Goal: Information Seeking & Learning: Learn about a topic

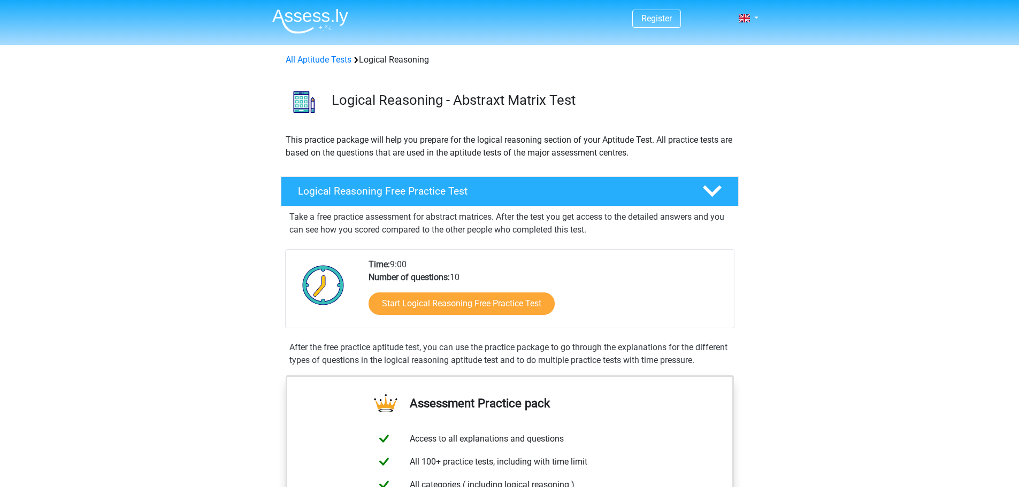
click at [461, 300] on link "Start Logical Reasoning Free Practice Test" at bounding box center [462, 303] width 214 height 26
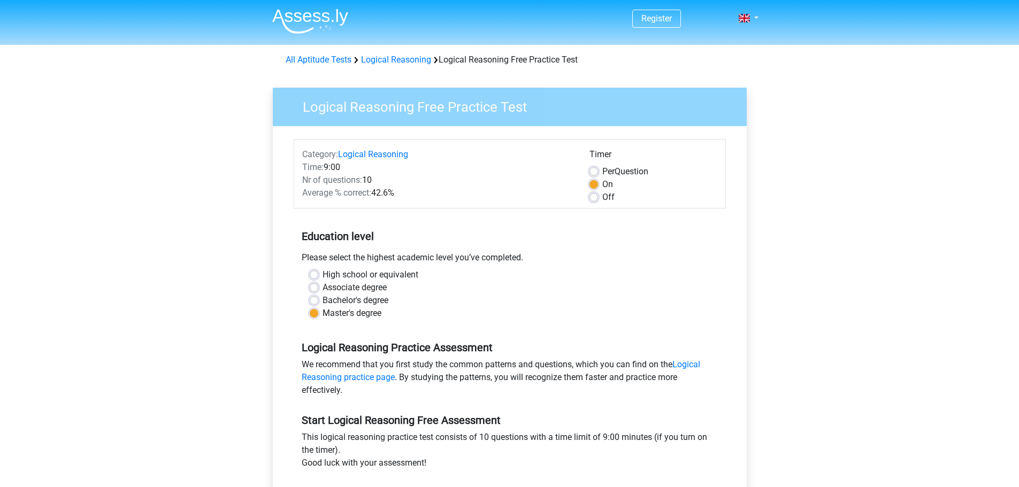
click at [163, 249] on div "Register Nederlands English" at bounding box center [509, 422] width 1019 height 845
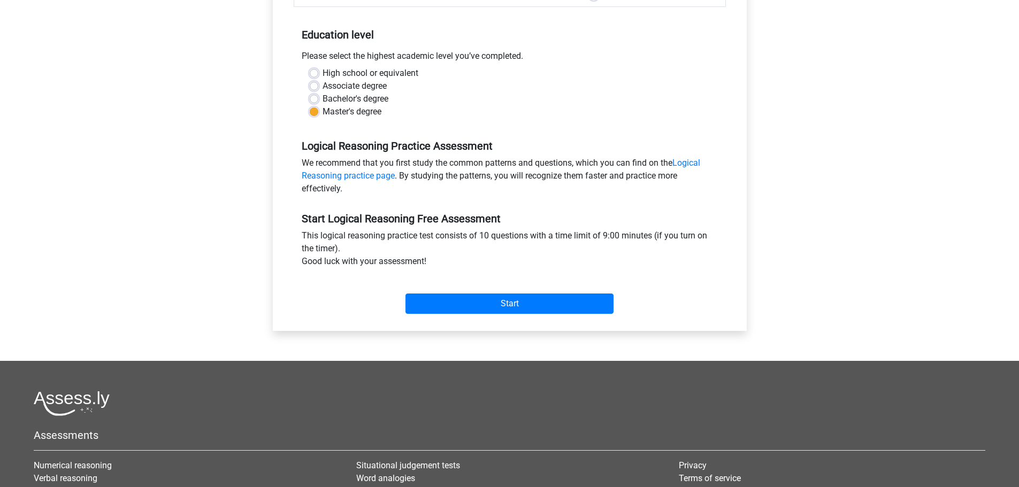
scroll to position [214, 0]
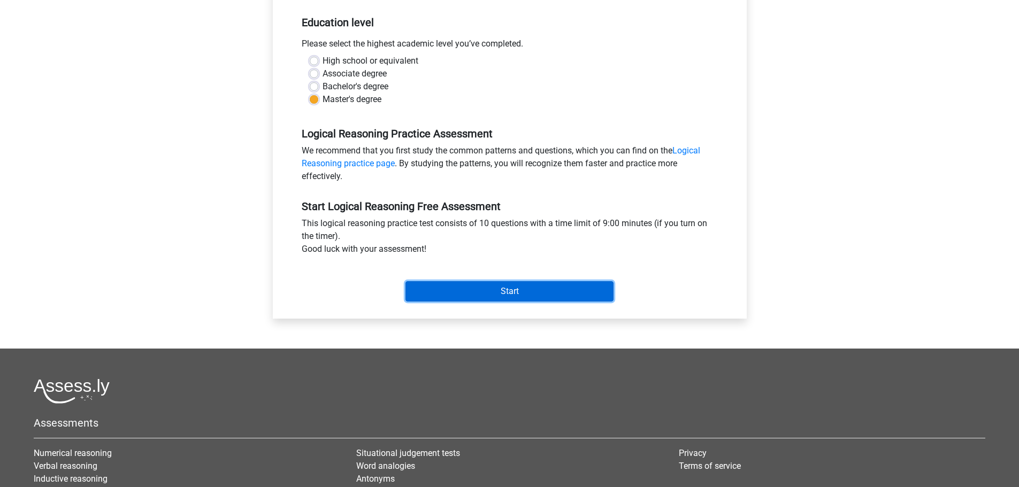
click at [459, 292] on input "Start" at bounding box center [509, 291] width 208 height 20
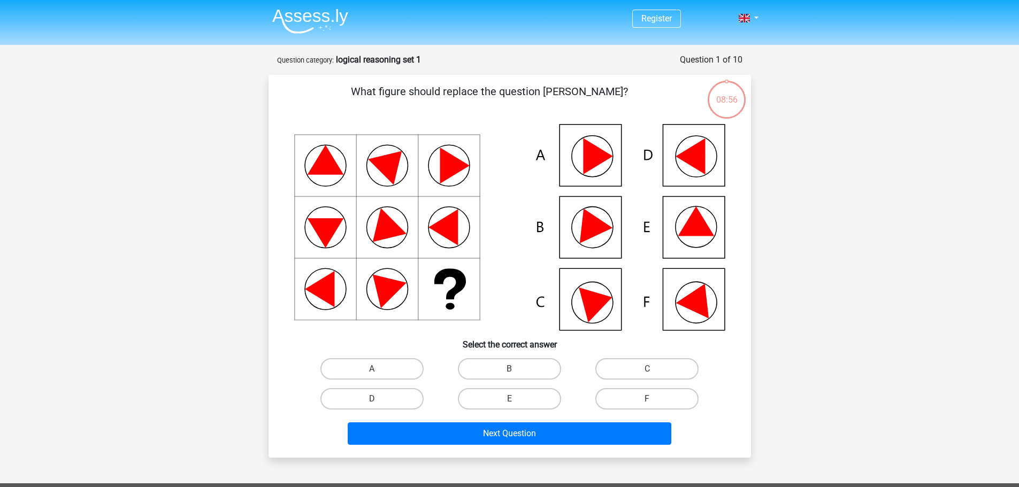
click at [135, 222] on div "Register Nederlands English" at bounding box center [509, 383] width 1019 height 766
click at [594, 239] on icon at bounding box center [509, 227] width 431 height 206
click at [539, 365] on label "B" at bounding box center [509, 368] width 103 height 21
click at [516, 369] on input "B" at bounding box center [512, 372] width 7 height 7
radio input "true"
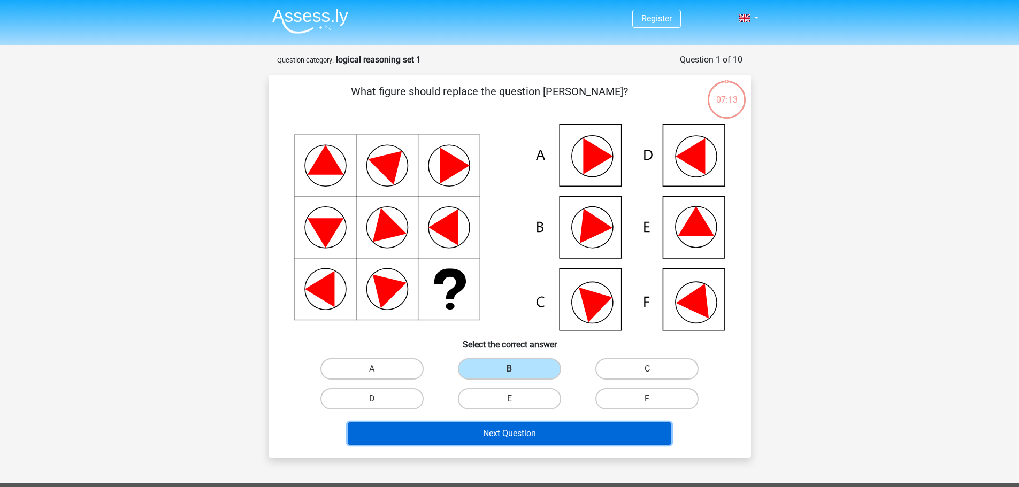
click at [536, 434] on button "Next Question" at bounding box center [510, 434] width 324 height 22
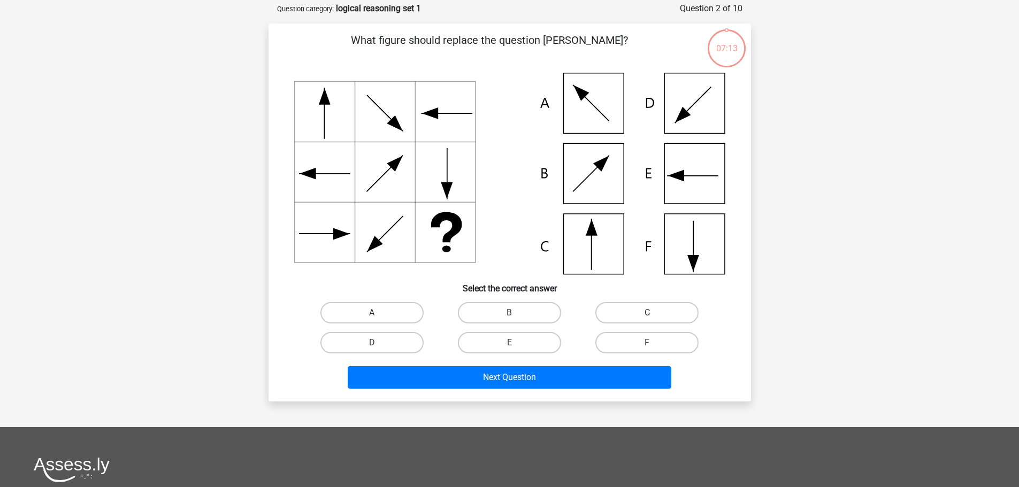
scroll to position [53, 0]
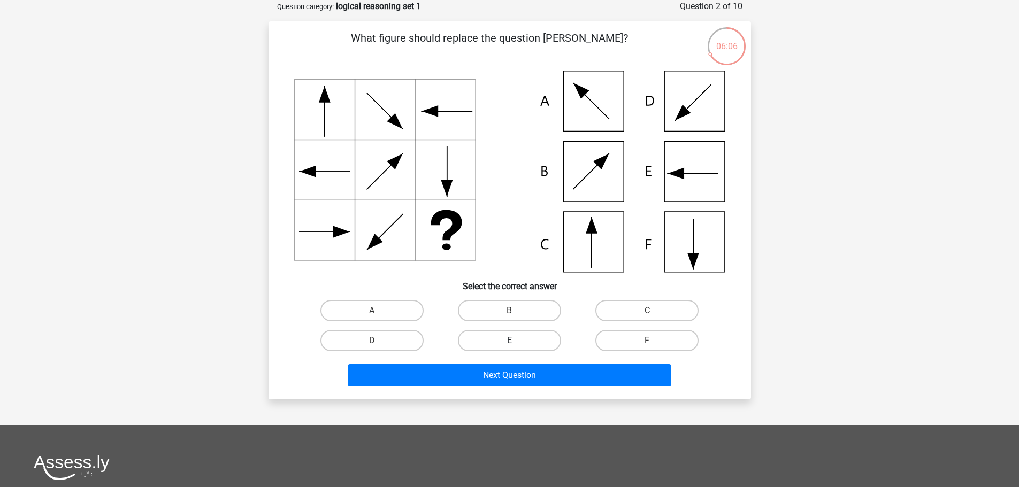
click at [518, 348] on label "E" at bounding box center [509, 340] width 103 height 21
click at [516, 348] on input "E" at bounding box center [512, 344] width 7 height 7
radio input "true"
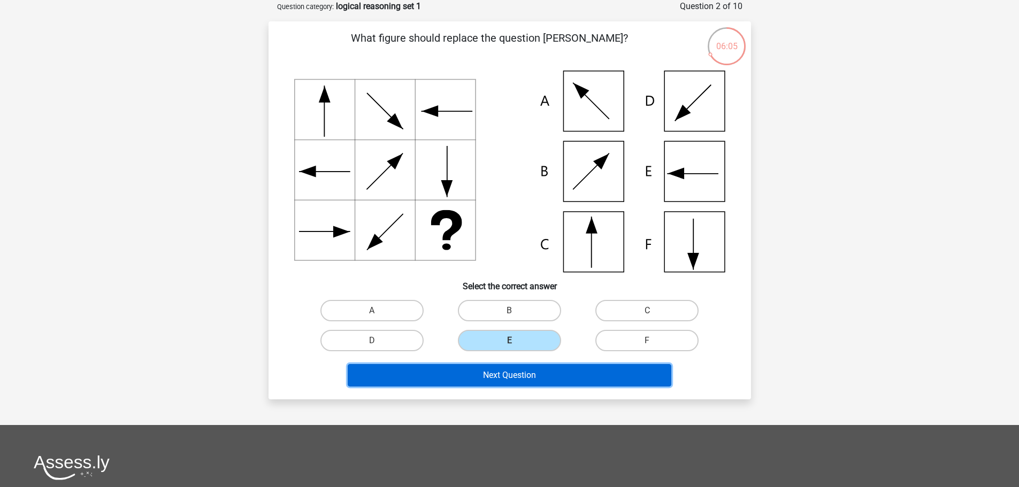
click at [530, 374] on button "Next Question" at bounding box center [510, 375] width 324 height 22
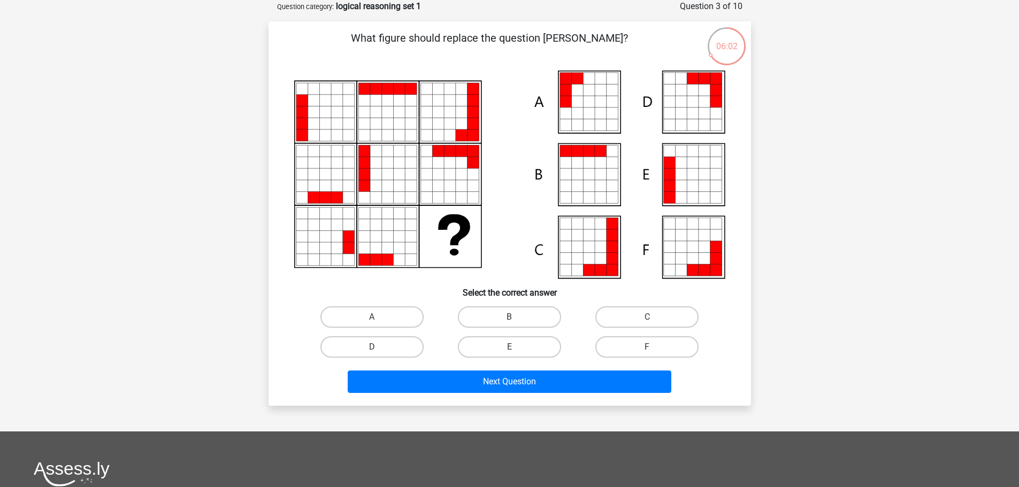
click at [117, 105] on div "Register Nederlands English" at bounding box center [509, 331] width 1019 height 768
click at [387, 314] on label "A" at bounding box center [371, 317] width 103 height 21
click at [379, 317] on input "A" at bounding box center [375, 320] width 7 height 7
radio input "true"
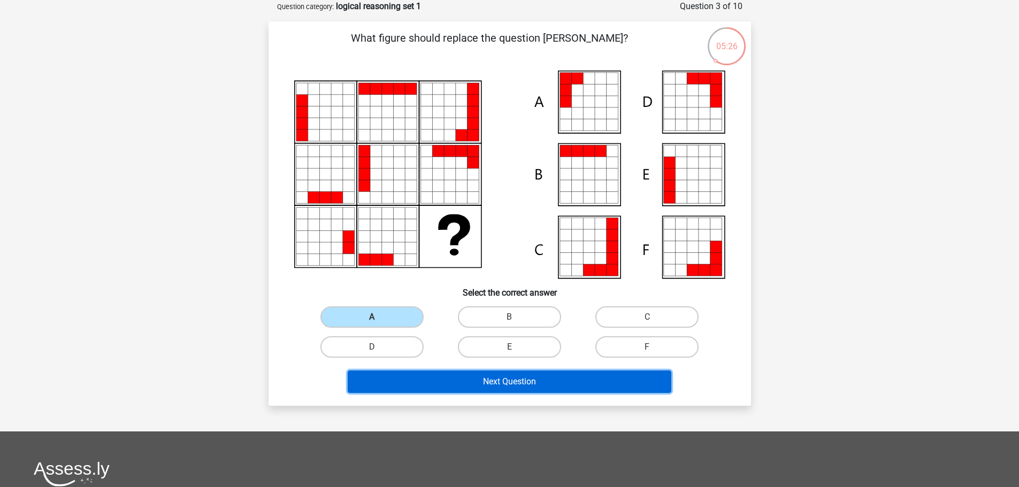
click at [412, 377] on button "Next Question" at bounding box center [510, 382] width 324 height 22
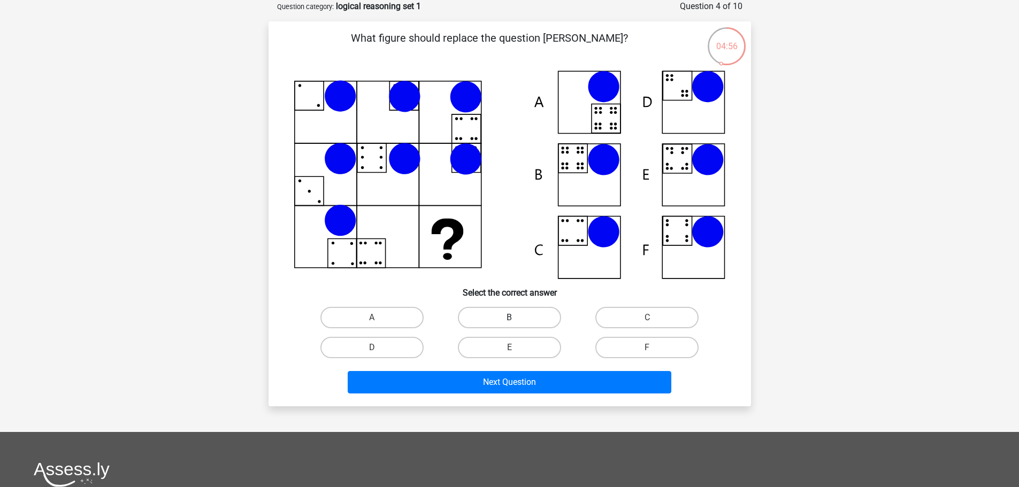
click at [487, 323] on label "B" at bounding box center [509, 317] width 103 height 21
click at [509, 323] on input "B" at bounding box center [512, 321] width 7 height 7
radio input "true"
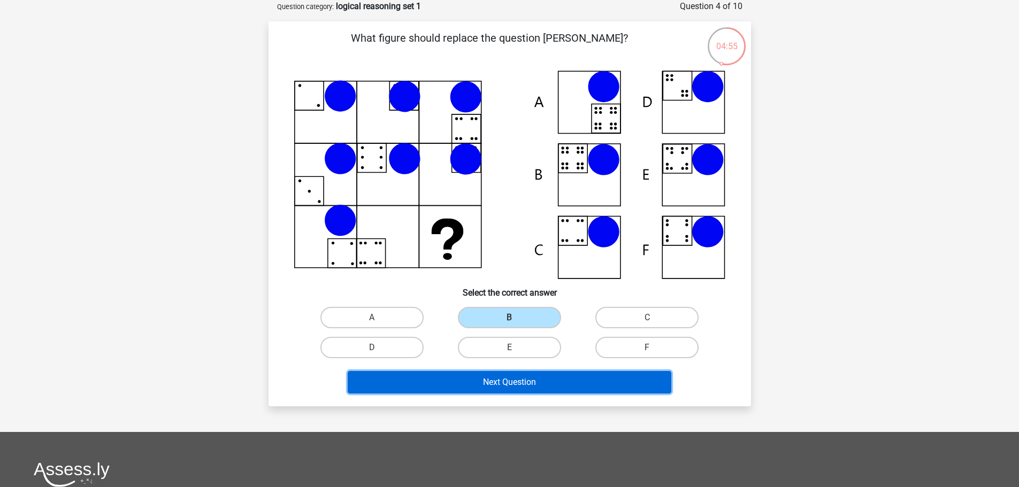
click at [495, 384] on button "Next Question" at bounding box center [510, 382] width 324 height 22
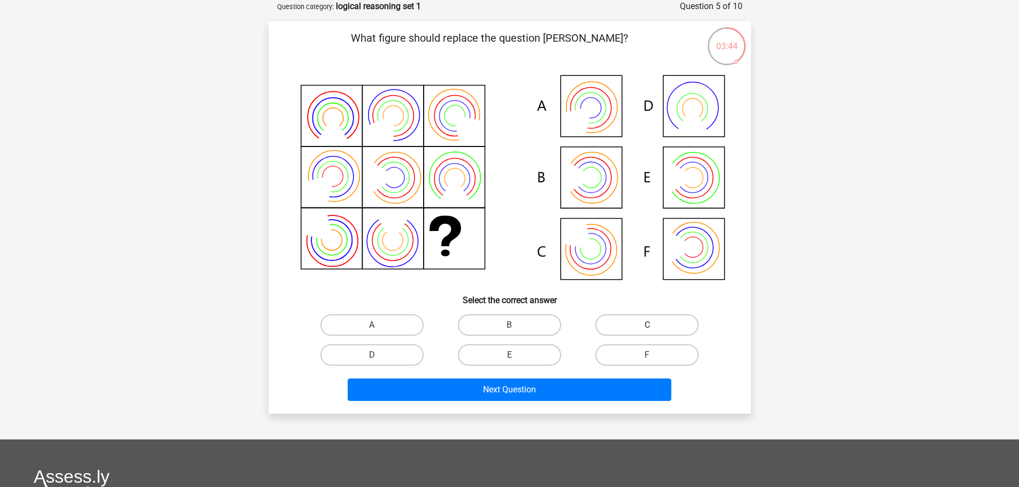
click at [687, 327] on label "C" at bounding box center [646, 325] width 103 height 21
click at [654, 327] on input "C" at bounding box center [650, 328] width 7 height 7
radio input "true"
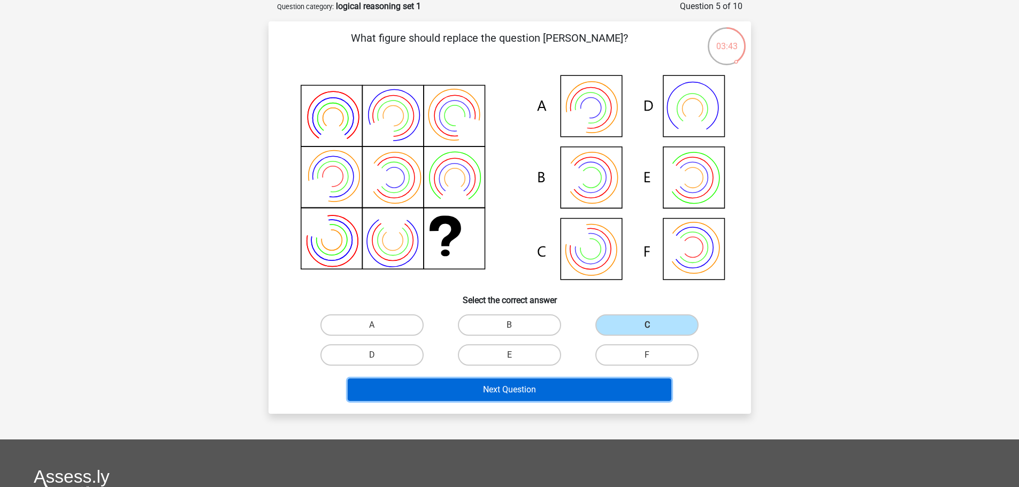
click at [621, 382] on button "Next Question" at bounding box center [510, 390] width 324 height 22
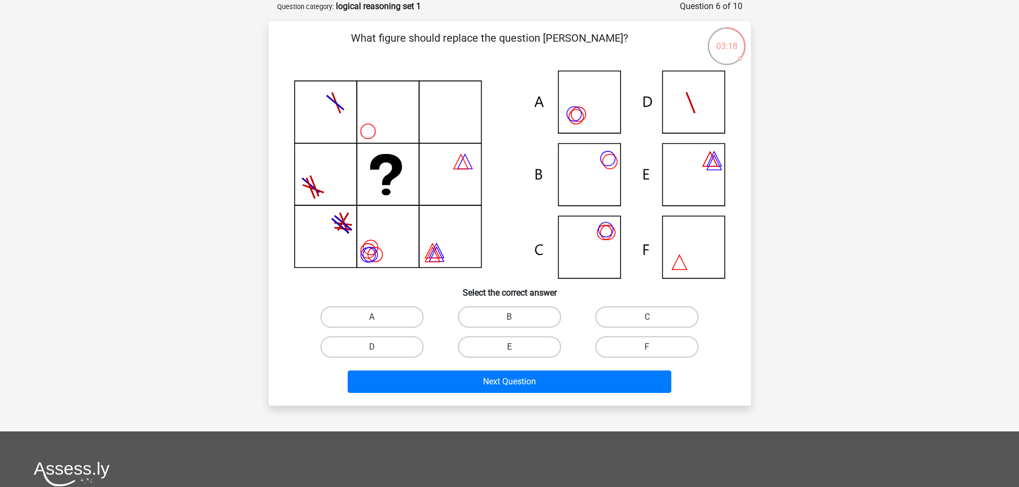
click at [612, 250] on icon at bounding box center [509, 175] width 431 height 208
click at [634, 323] on label "C" at bounding box center [646, 317] width 103 height 21
click at [647, 323] on input "C" at bounding box center [650, 320] width 7 height 7
radio input "true"
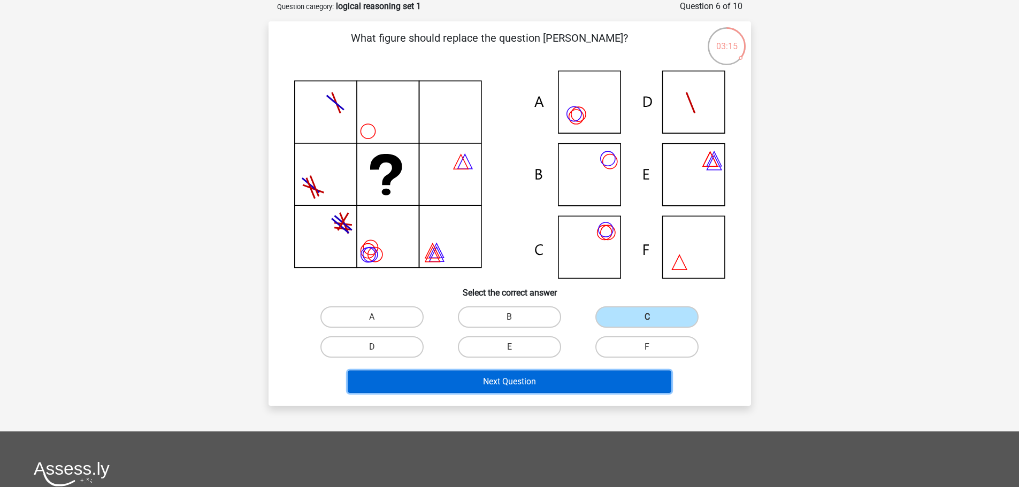
click at [580, 381] on button "Next Question" at bounding box center [510, 382] width 324 height 22
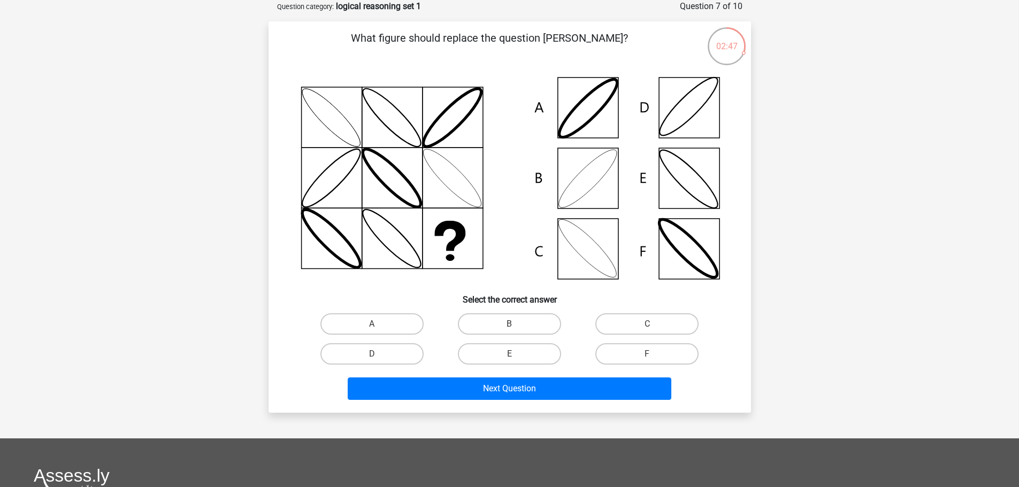
click at [515, 325] on input "B" at bounding box center [512, 327] width 7 height 7
radio input "true"
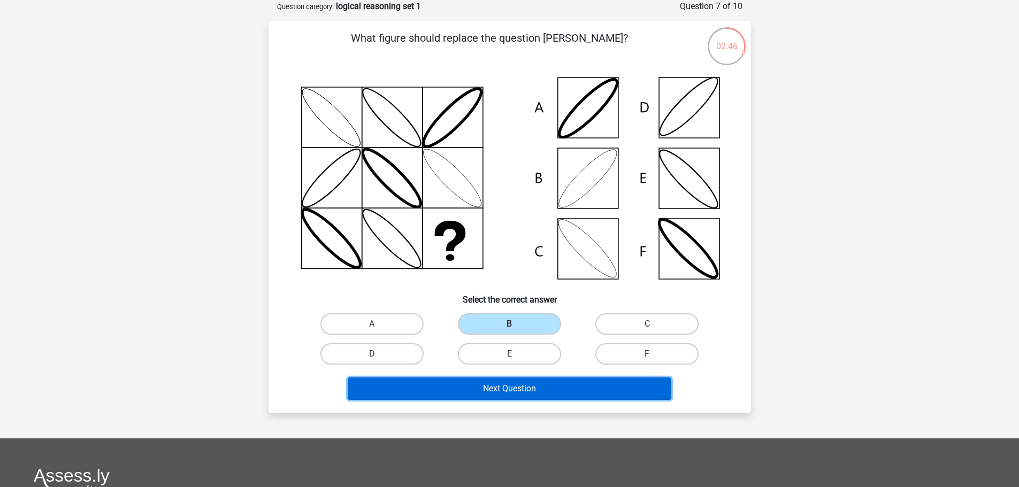
click at [512, 381] on button "Next Question" at bounding box center [510, 389] width 324 height 22
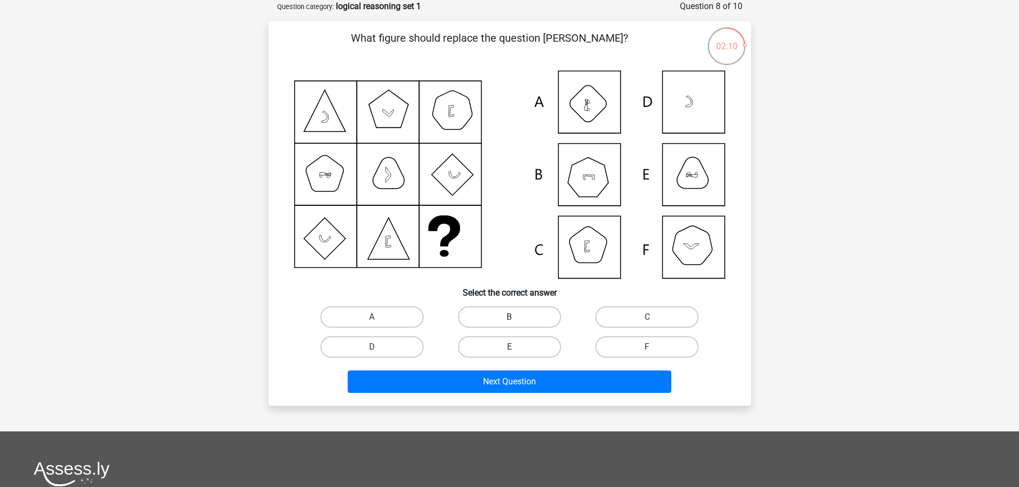
click at [508, 319] on label "B" at bounding box center [509, 317] width 103 height 21
click at [509, 319] on input "B" at bounding box center [512, 320] width 7 height 7
radio input "true"
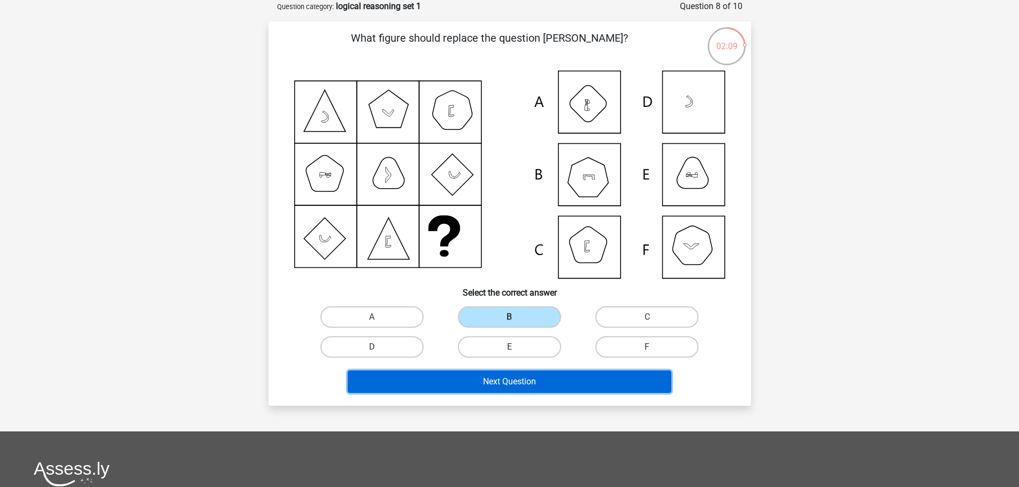
click at [498, 380] on button "Next Question" at bounding box center [510, 382] width 324 height 22
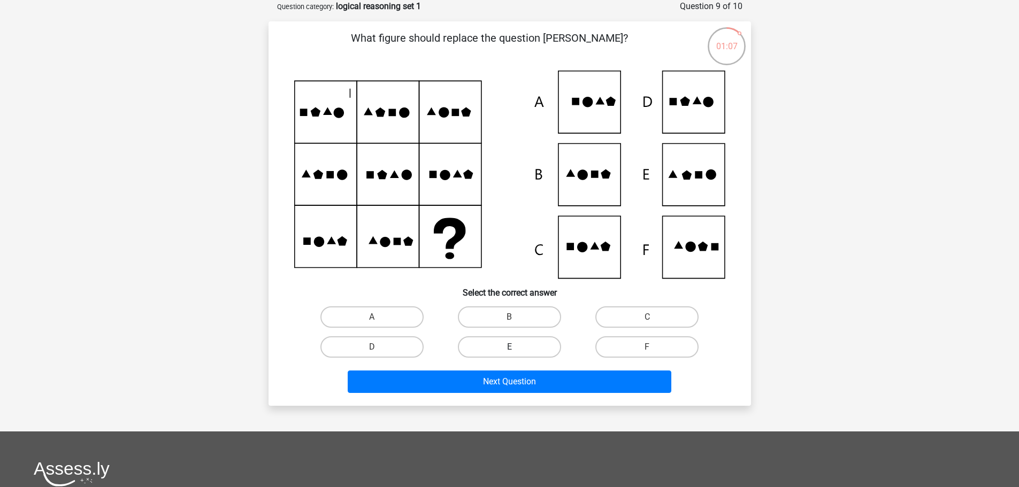
drag, startPoint x: 506, startPoint y: 320, endPoint x: 502, endPoint y: 337, distance: 17.5
click at [508, 320] on label "B" at bounding box center [509, 317] width 103 height 21
click at [509, 320] on input "B" at bounding box center [512, 320] width 7 height 7
radio input "true"
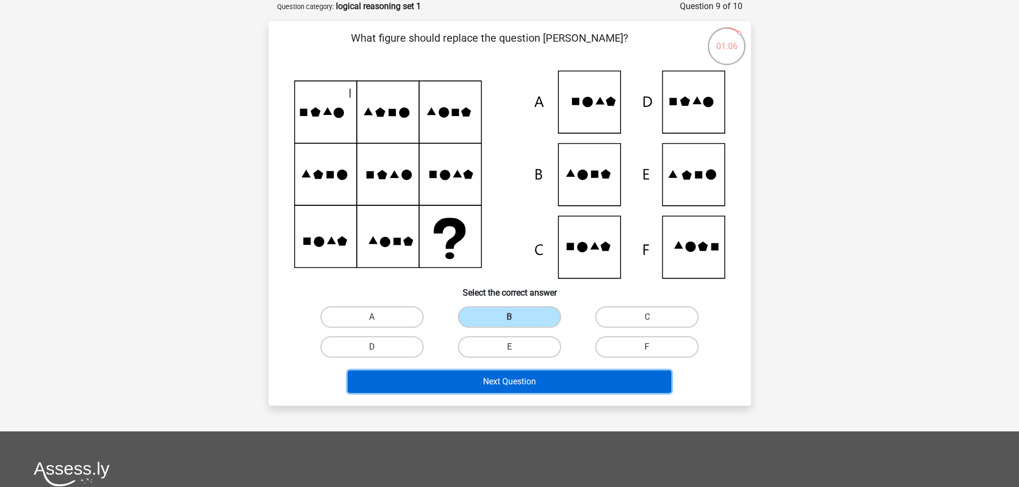
click at [500, 373] on button "Next Question" at bounding box center [510, 382] width 324 height 22
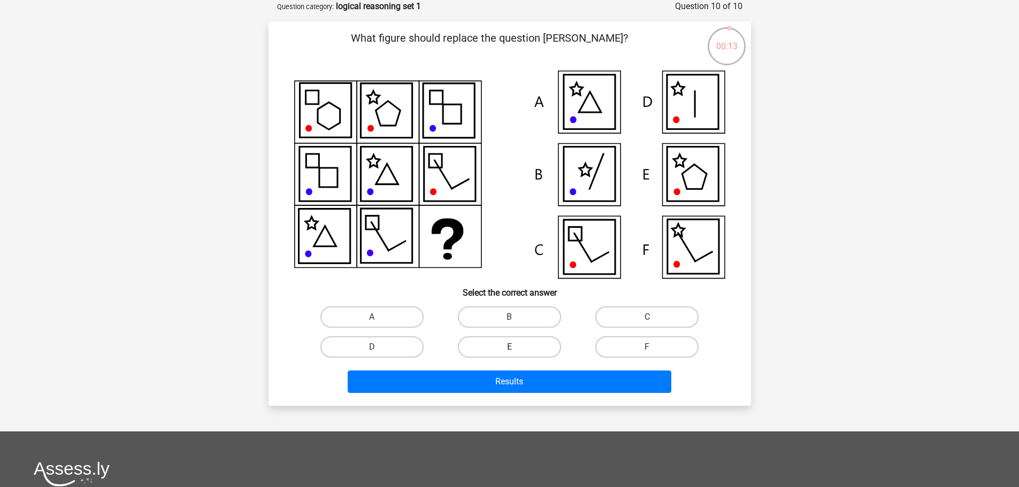
click at [540, 346] on label "E" at bounding box center [509, 346] width 103 height 21
click at [516, 347] on input "E" at bounding box center [512, 350] width 7 height 7
radio input "true"
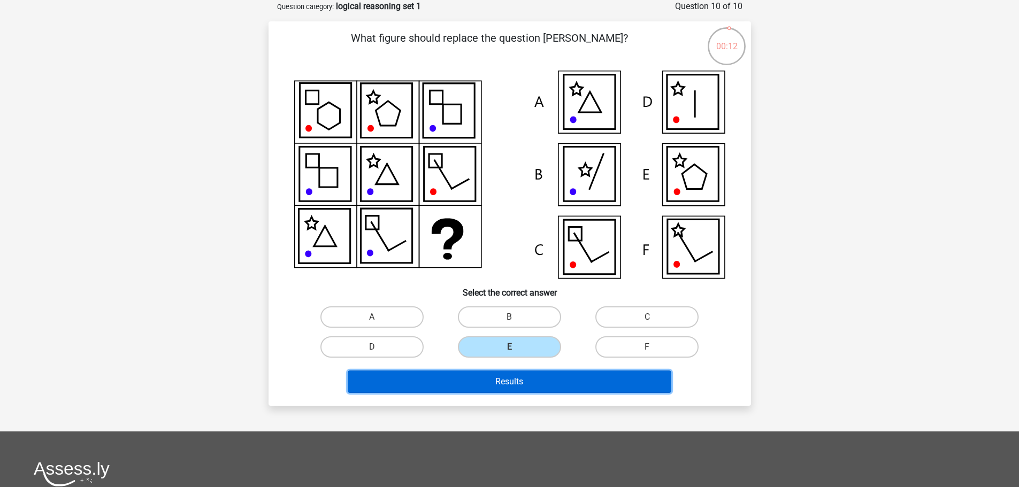
click at [531, 388] on button "Results" at bounding box center [510, 382] width 324 height 22
